Goal: Find specific page/section: Find specific page/section

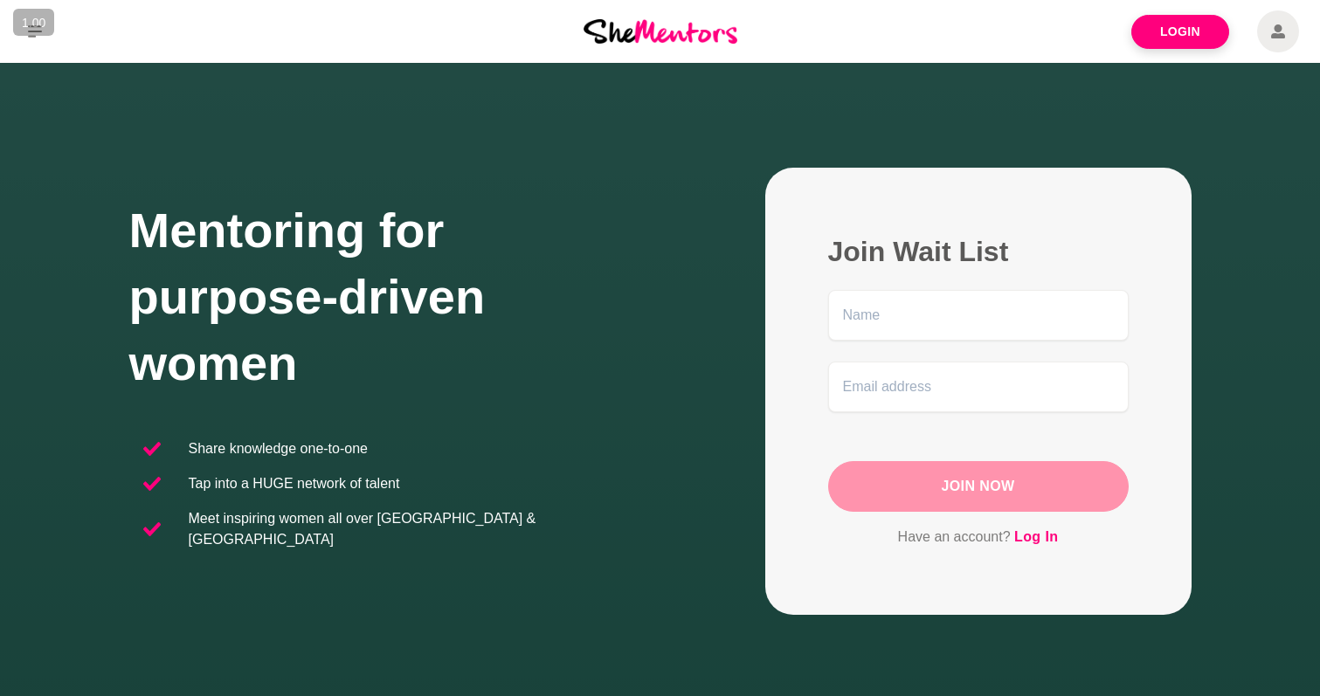
click at [659, 35] on img at bounding box center [661, 31] width 154 height 24
click at [647, 31] on img at bounding box center [661, 31] width 154 height 24
click at [33, 35] on div "1.00 « − + » ×" at bounding box center [38, 22] width 51 height 27
click at [33, 37] on icon at bounding box center [35, 31] width 14 height 14
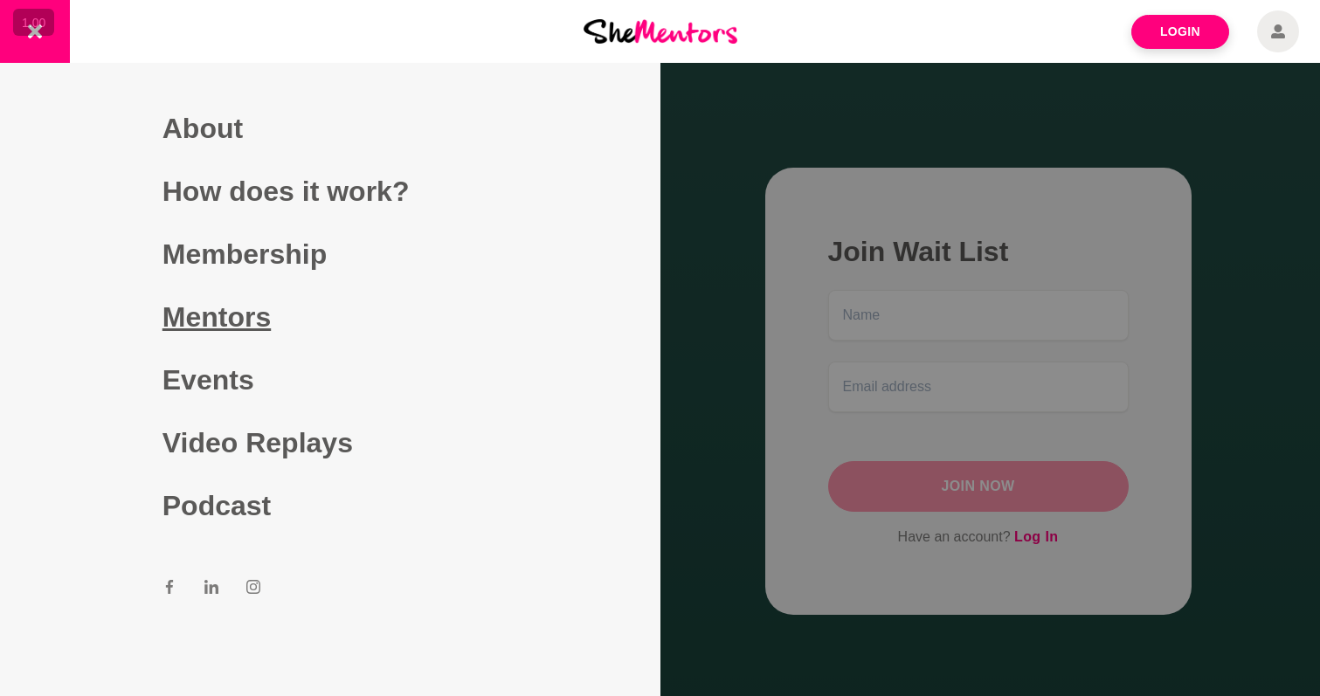
click at [286, 315] on link "Mentors" at bounding box center [331, 317] width 336 height 63
